Goal: Information Seeking & Learning: Learn about a topic

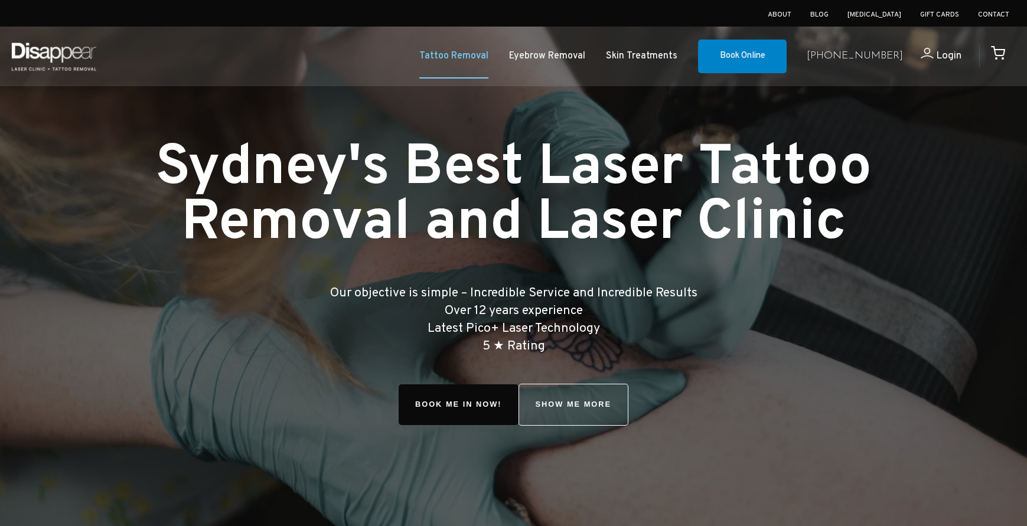
click at [482, 58] on link "Tattoo Removal" at bounding box center [453, 56] width 69 height 17
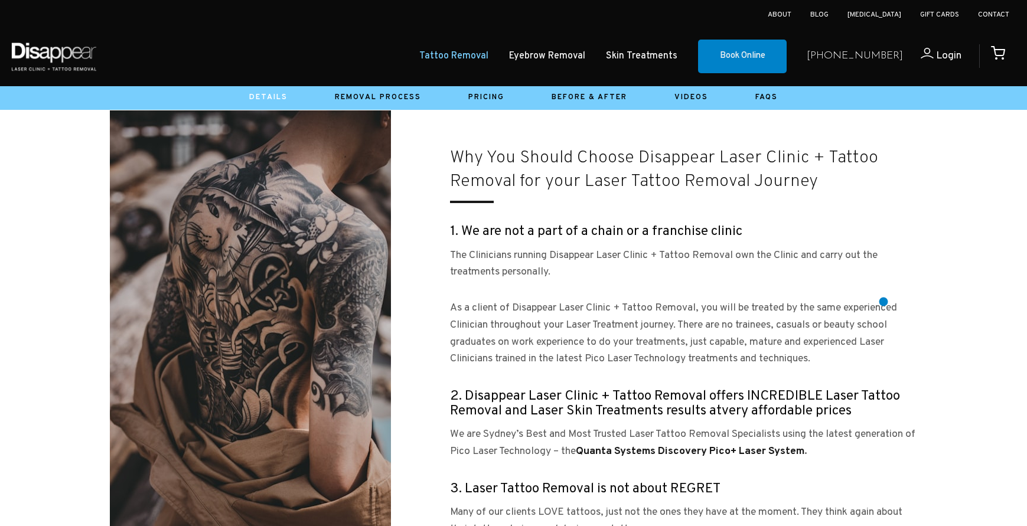
scroll to position [992, 0]
click at [772, 87] on div at bounding box center [513, 98] width 1027 height 24
click at [771, 97] on link "Faqs" at bounding box center [766, 97] width 22 height 9
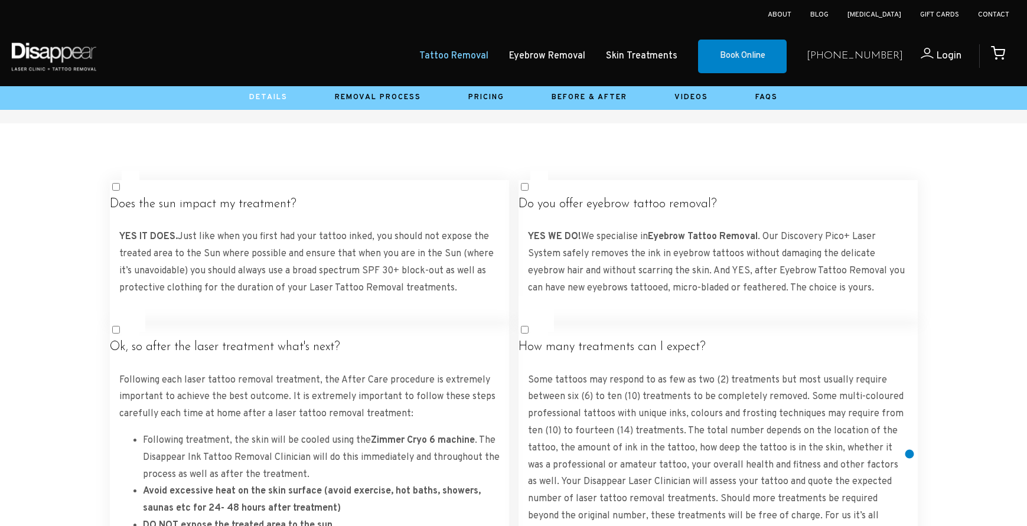
scroll to position [2067, 0]
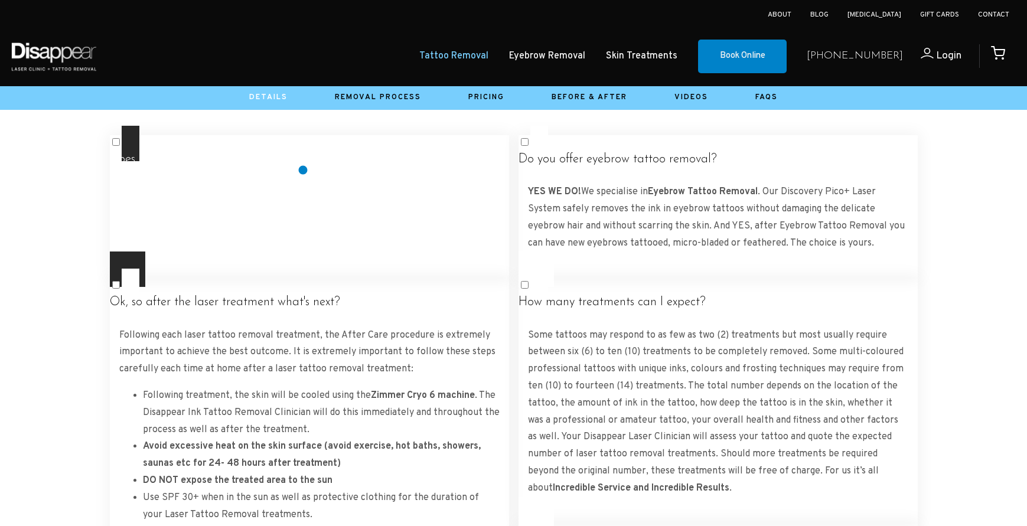
click at [300, 164] on label "Does the sun impact my treatment? YES IT DOES. Just like when you first had you…" at bounding box center [309, 207] width 399 height 162
click at [290, 160] on h4 "Does the sun impact my treatment?" at bounding box center [309, 159] width 399 height 15
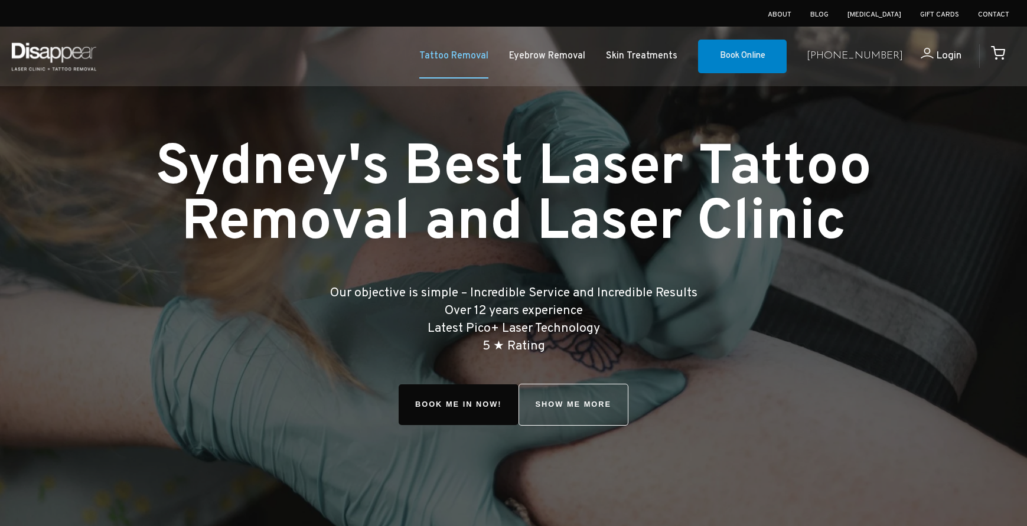
click at [488, 57] on link "Tattoo Removal" at bounding box center [453, 56] width 69 height 17
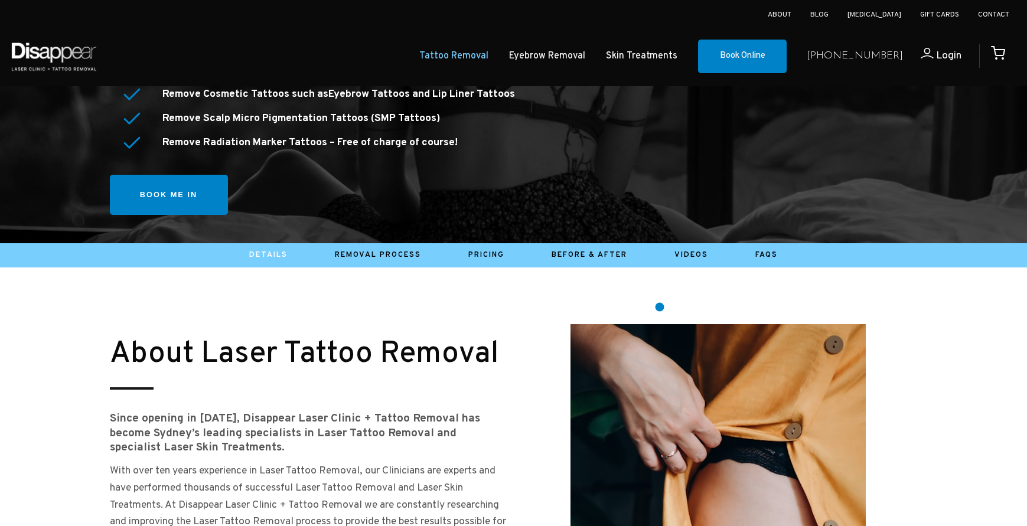
scroll to position [360, 0]
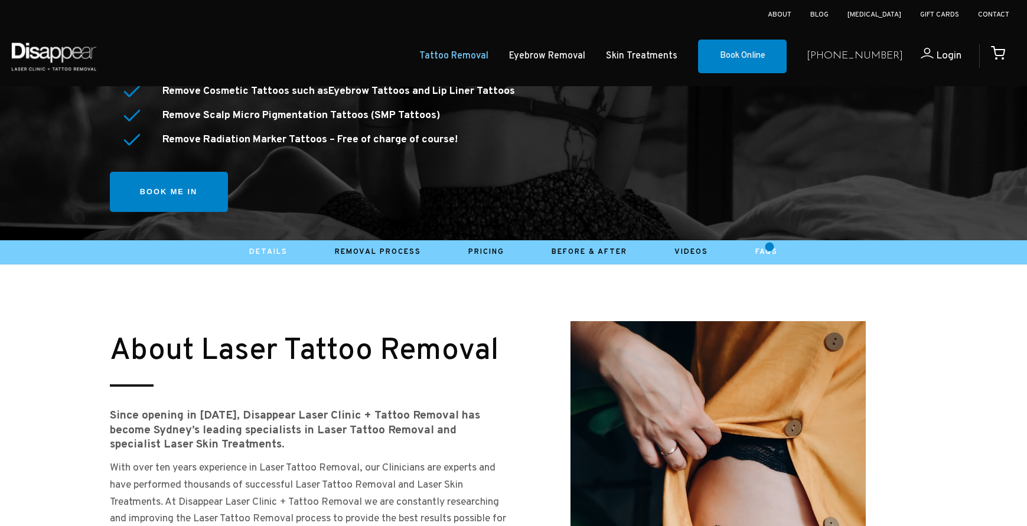
click at [769, 247] on link "Faqs" at bounding box center [766, 251] width 22 height 9
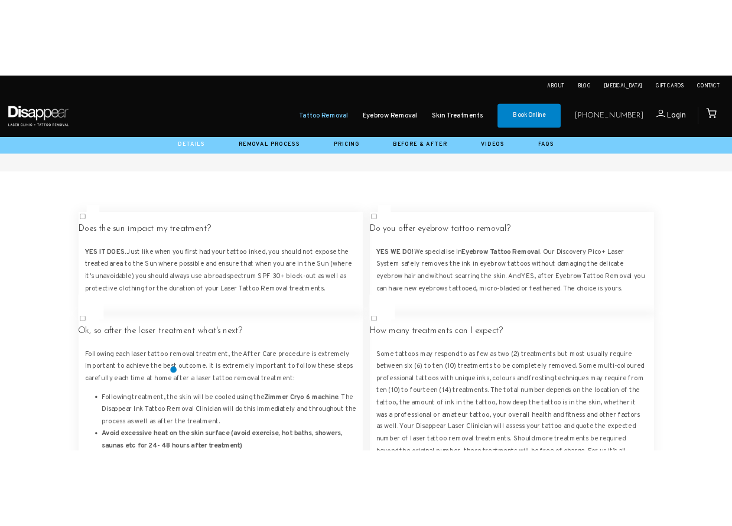
scroll to position [2015, 0]
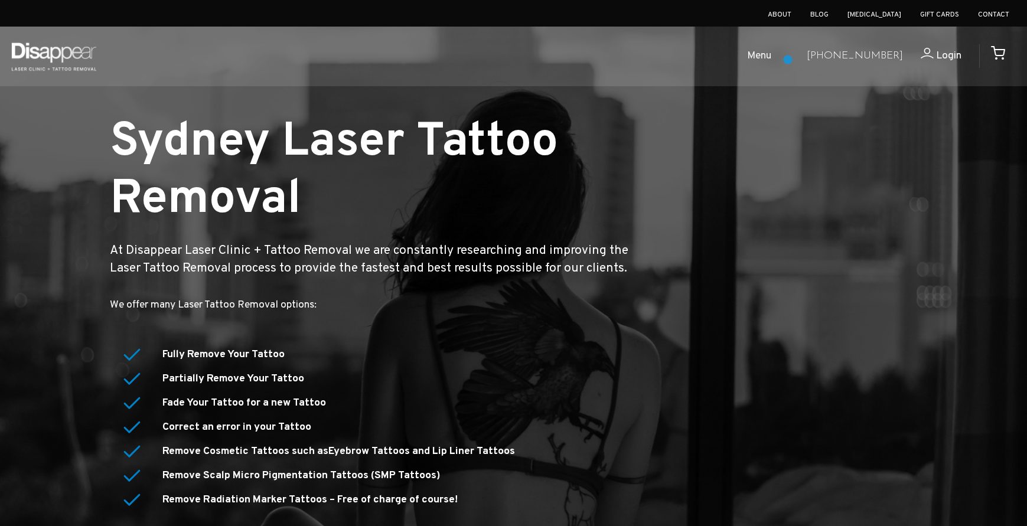
scroll to position [0, 0]
click at [771, 52] on span "Menu" at bounding box center [759, 56] width 24 height 17
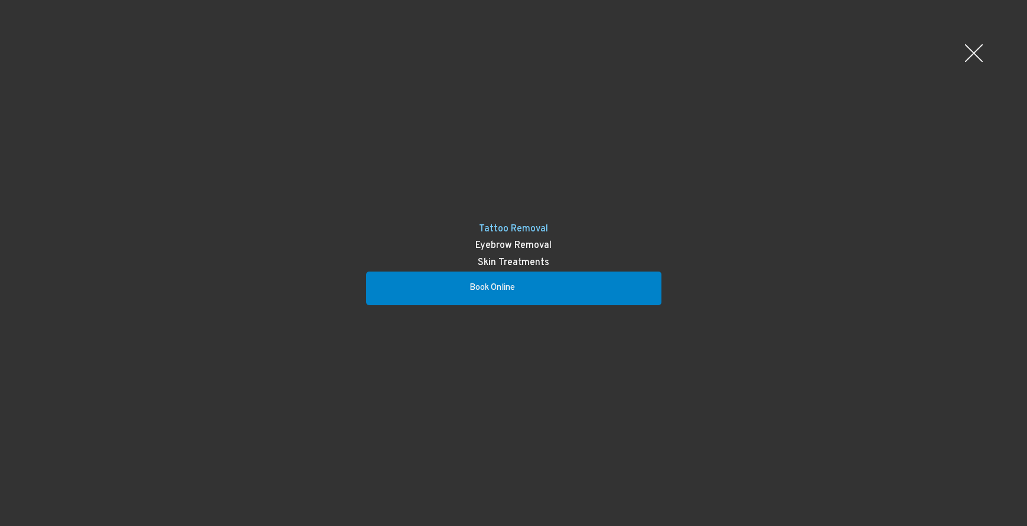
click at [978, 55] on div at bounding box center [973, 52] width 35 height 35
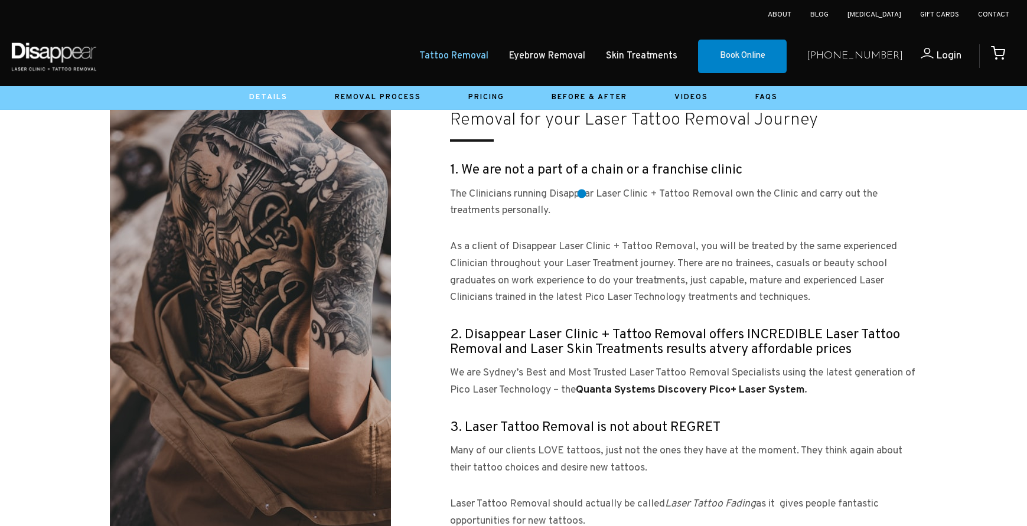
scroll to position [1050, 0]
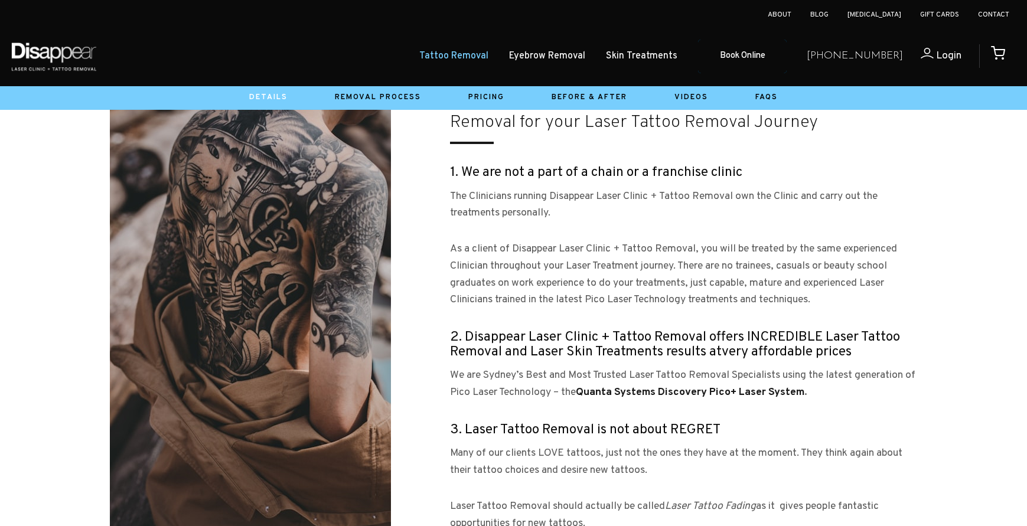
click at [786, 44] on link "Book Online" at bounding box center [742, 57] width 89 height 34
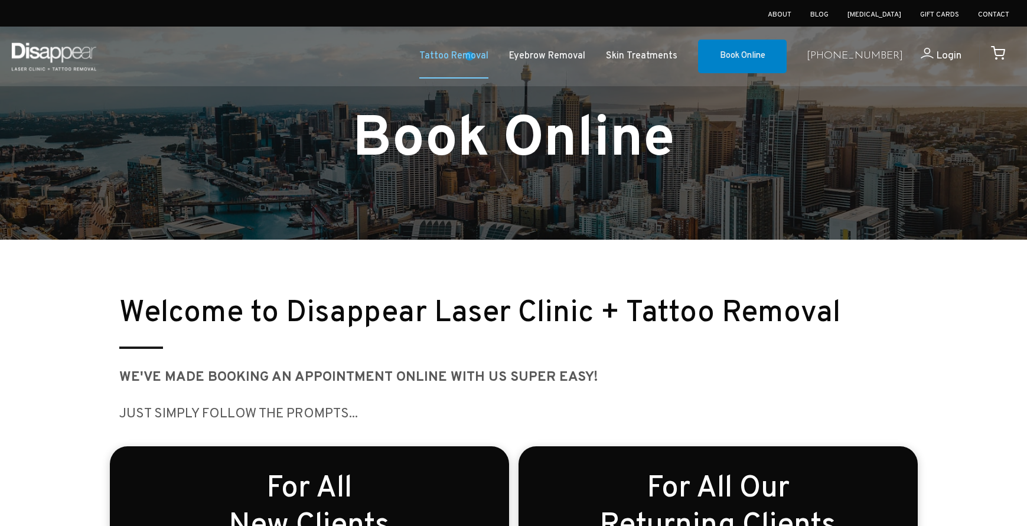
click at [469, 56] on link "Tattoo Removal" at bounding box center [453, 56] width 69 height 17
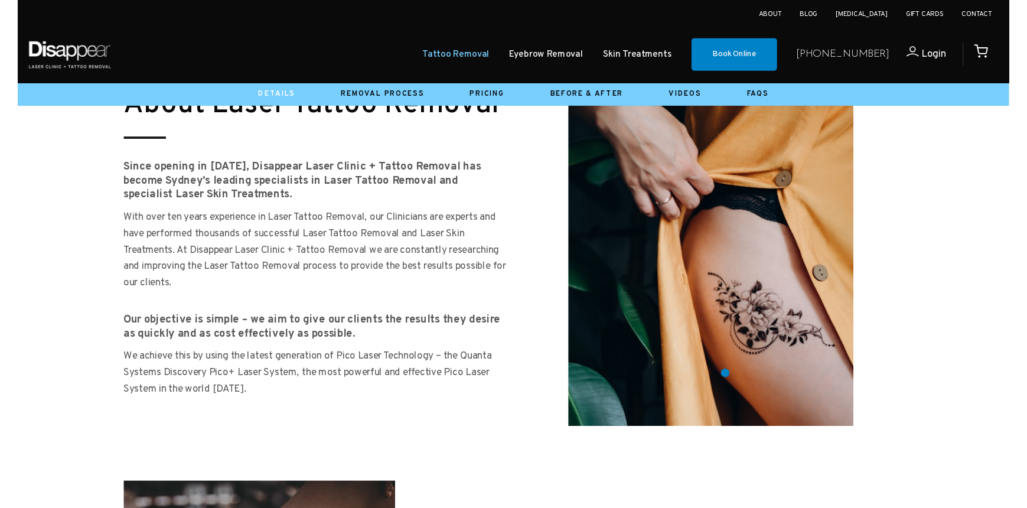
scroll to position [604, 0]
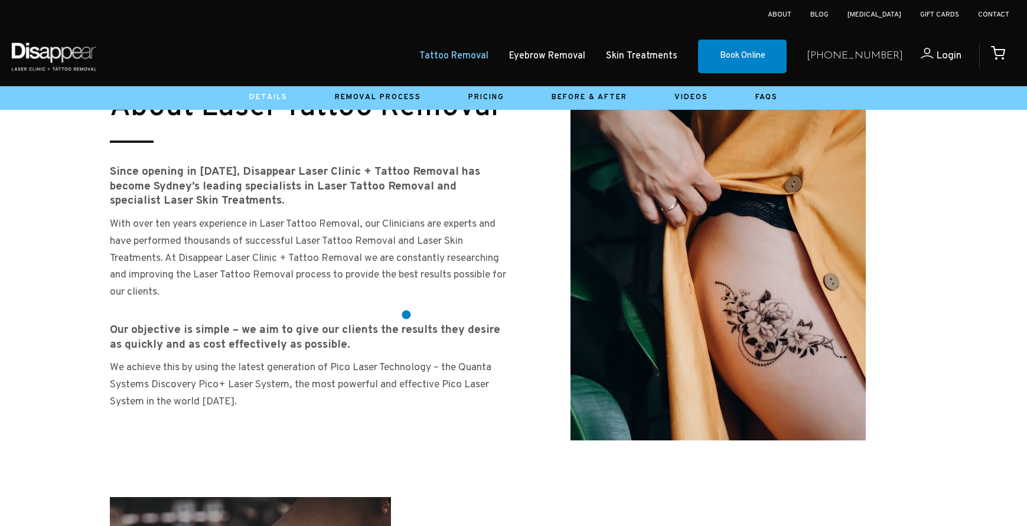
click at [444, 286] on p "With over ten years experience in Laser Tattoo Removal, our Clinicians are expe…" at bounding box center [309, 258] width 399 height 85
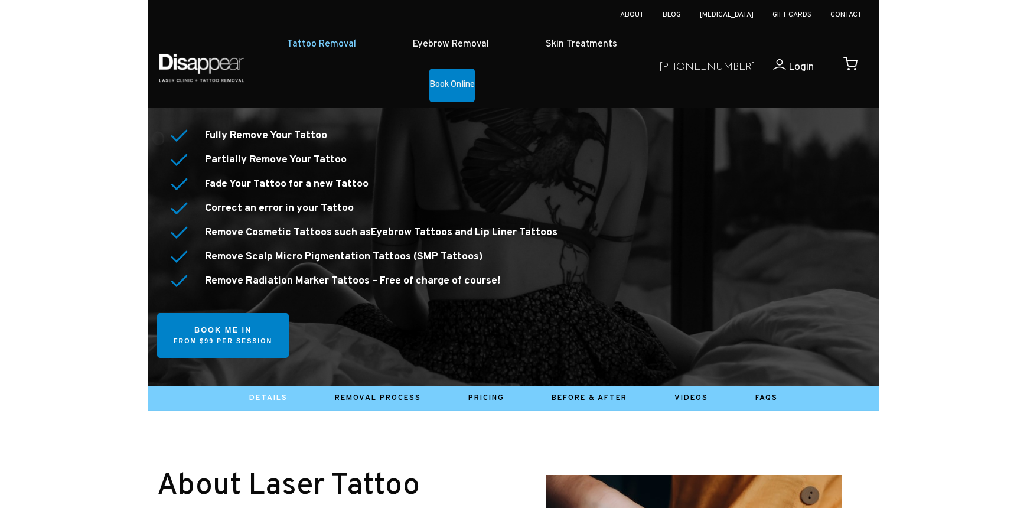
scroll to position [233, 0]
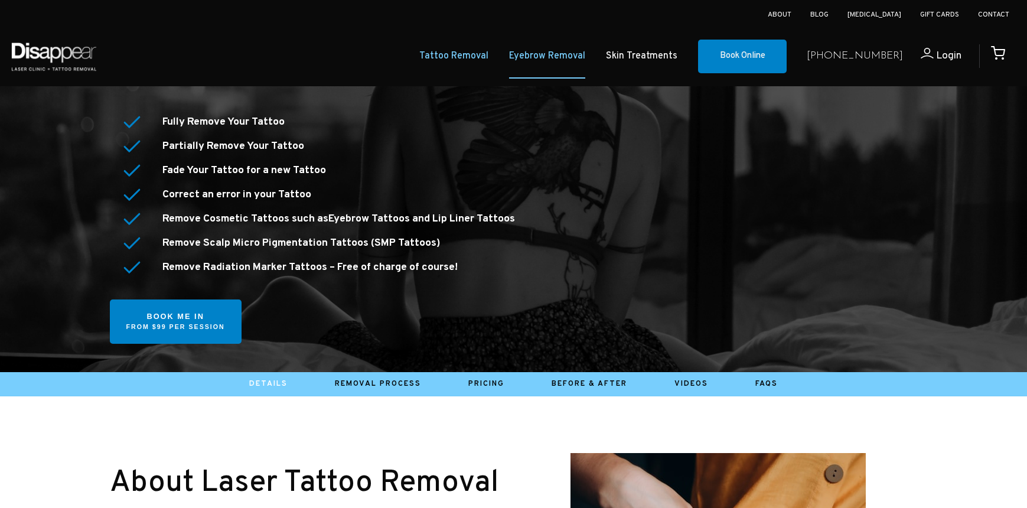
click at [574, 55] on link "Eyebrow Removal" at bounding box center [547, 56] width 76 height 17
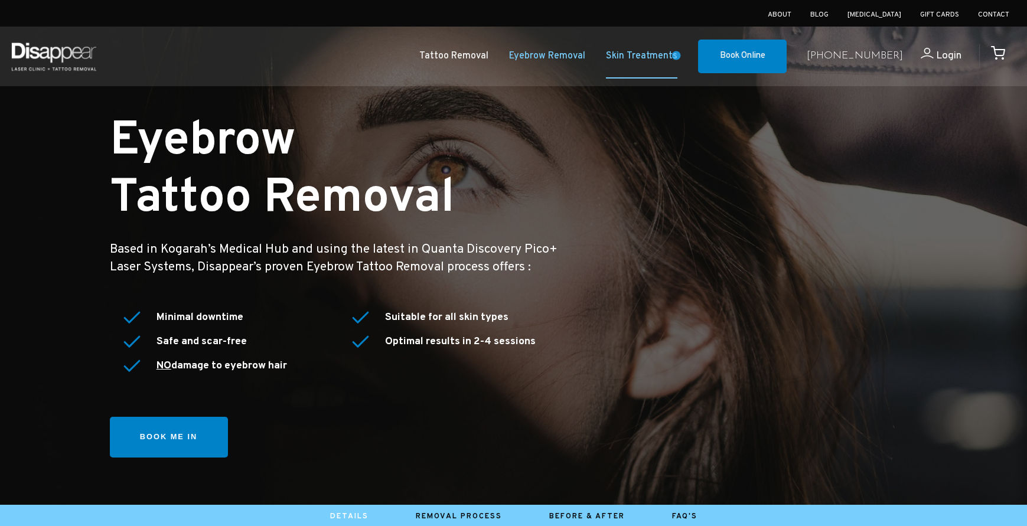
click at [676, 55] on link "Skin Treatments" at bounding box center [641, 56] width 71 height 17
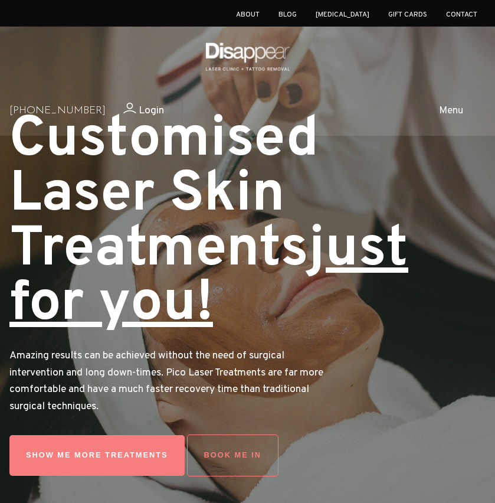
click at [450, 110] on span "Menu" at bounding box center [451, 111] width 24 height 17
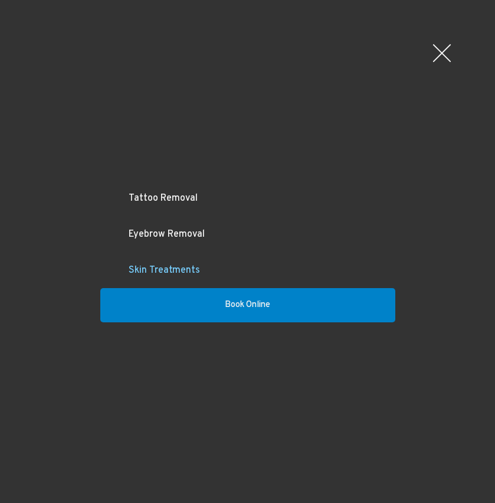
click at [442, 50] on div at bounding box center [442, 52] width 35 height 35
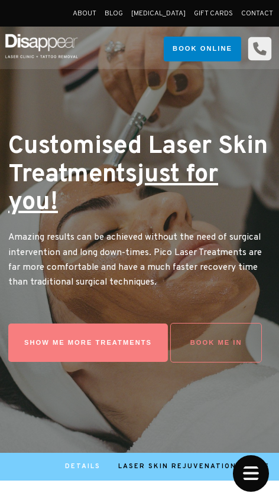
click at [34, 44] on img at bounding box center [41, 46] width 77 height 36
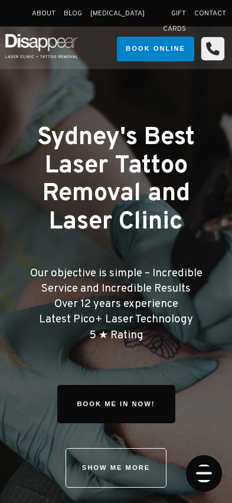
click at [205, 474] on icon "Open Mobile Menu" at bounding box center [204, 474] width 14 height 0
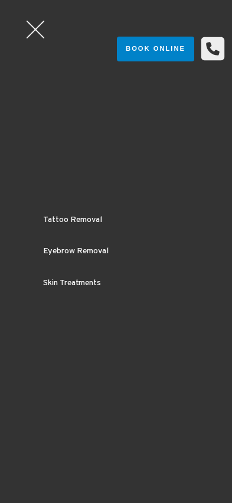
click at [38, 28] on div at bounding box center [35, 29] width 35 height 35
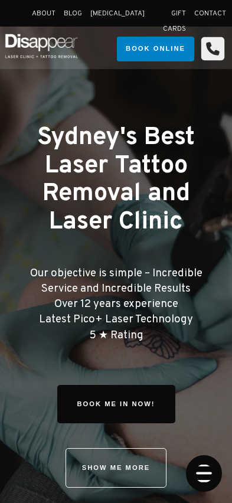
click at [204, 471] on icon "Open Mobile Menu" at bounding box center [204, 473] width 37 height 37
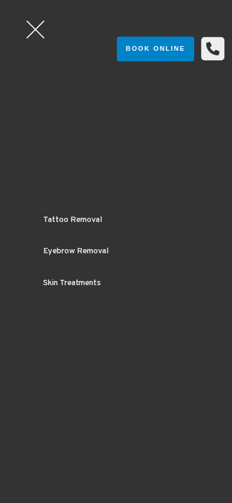
click at [34, 25] on div at bounding box center [35, 29] width 35 height 35
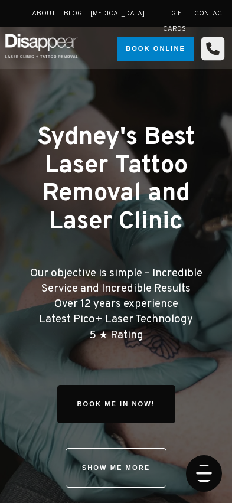
click at [207, 470] on icon "Open Mobile Menu" at bounding box center [204, 473] width 37 height 37
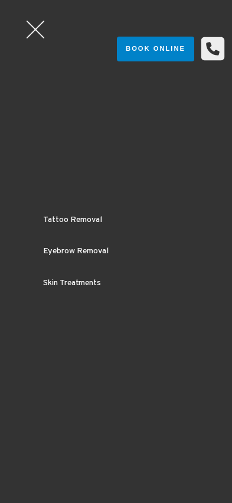
click at [35, 32] on div at bounding box center [35, 29] width 35 height 35
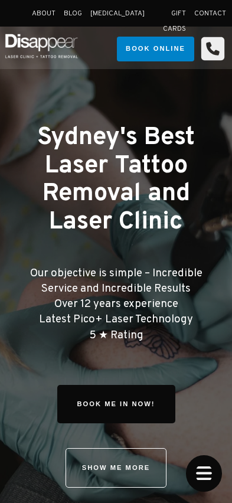
drag, startPoint x: 151, startPoint y: 332, endPoint x: 34, endPoint y: 266, distance: 134.6
click at [34, 266] on p "Our objective is simple – Incredible Service and Incredible Results Over 12 yea…" at bounding box center [116, 304] width 199 height 77
click at [34, 267] on big "Our objective is simple – Incredible Service and Incredible Results Over 12 yea…" at bounding box center [116, 305] width 172 height 76
click at [203, 472] on icon "Open Mobile Menu" at bounding box center [204, 473] width 37 height 37
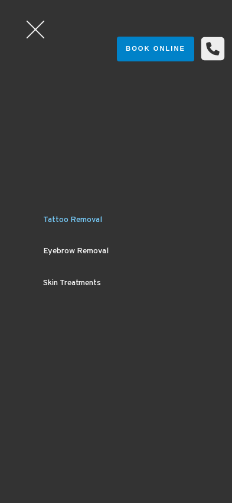
click at [74, 214] on link "Tattoo Removal" at bounding box center [115, 219] width 195 height 31
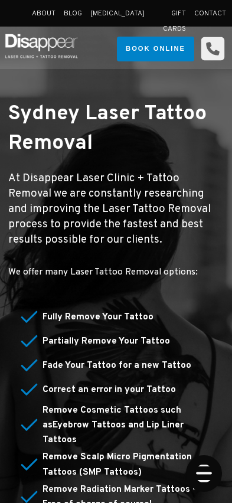
click at [208, 471] on icon "Open Mobile Menu" at bounding box center [204, 473] width 37 height 37
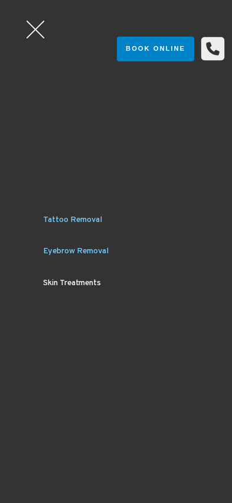
click at [87, 249] on link "Eyebrow Removal" at bounding box center [115, 251] width 195 height 31
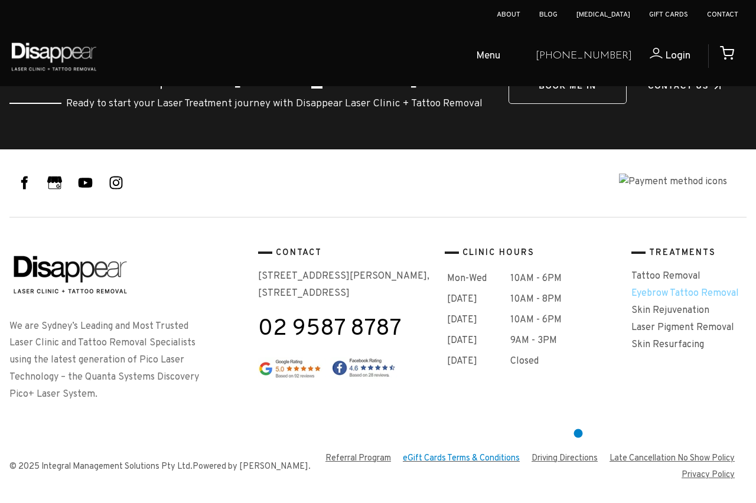
scroll to position [2386, 0]
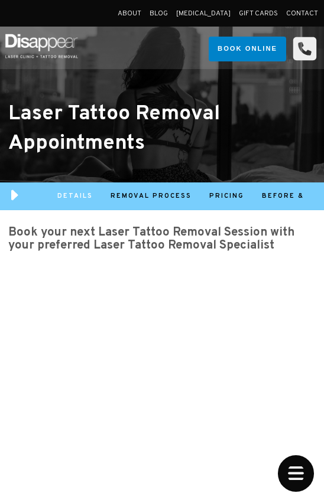
click at [254, 240] on div "Book your next Laser Tattoo Removal Session with your preferred Laser Tattoo Re…" at bounding box center [161, 248] width 307 height 42
